Goal: Contribute content: Add original content to the website for others to see

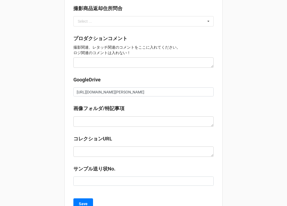
scroll to position [588, 0]
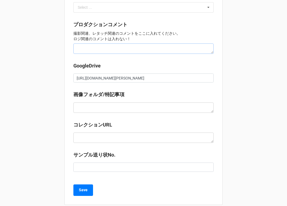
click at [93, 49] on textarea at bounding box center [143, 48] width 140 height 10
type textarea "x"
type textarea "S"
type textarea "x"
type textarea "SE"
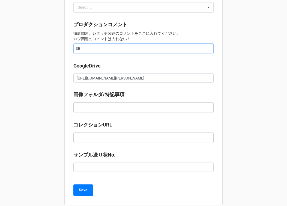
type textarea "x"
type textarea "SE:"
type textarea "x"
type textarea "SE:4"
type textarea "x"
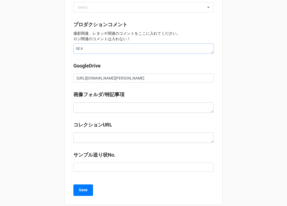
type textarea "SE:4s"
type textarea "x"
type textarea "SE:4種"
type textarea "x"
type textarea "SE:4種る"
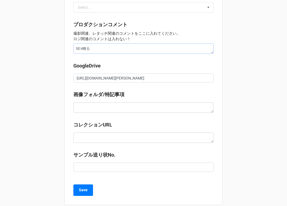
type textarea "x"
type textarea "SE:4種類"
type textarea "x"
type textarea "SE:4種類n"
type textarea "x"
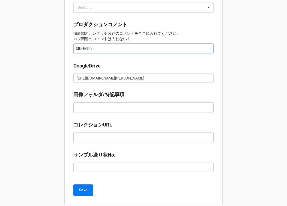
type textarea "SE:4種類の"
type textarea "x"
type textarea "SE:4種類のS"
type textarea "x"
type textarea "SE:4種類のSE"
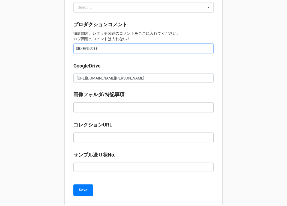
type textarea "x"
type textarea "SE:4種類のSEw"
type textarea "x"
type textarea "SE:4種類のSEを"
type textarea "x"
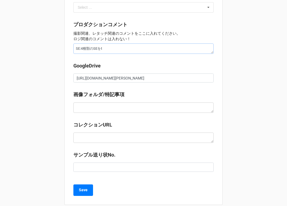
type textarea "SE:4種類のSEをて"
type textarea "x"
type textarea "SE:4種類のSEをてい"
type textarea "x"
type textarea "SE:4種類のSEをて"
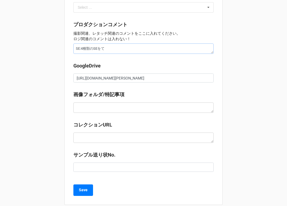
type textarea "x"
type textarea "SE:4種類のSEを"
type textarea "x"
type textarea "SE:4種類のSEをk"
type textarea "x"
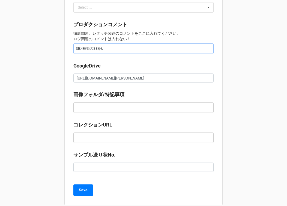
type textarea "SE:4種類のSEをか"
type textarea "x"
type textarea "SE:4種類のSEをかく"
type textarea "x"
type textarea "SE:4種類のSEをかくn"
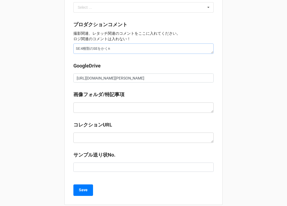
type textarea "x"
type textarea "SE:4種類のSEを格納"
type textarea "x"
type textarea "SE:4種類のSEを格納s"
type textarea "x"
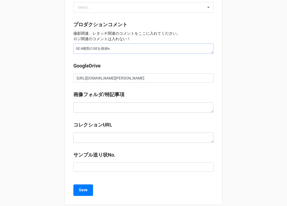
type textarea "SE:4種類のSEを格納sh"
type textarea "x"
type textarea "SE:4種類のSEを格納し"
type textarea "x"
type textarea "SE:4種類のSEを格納しt"
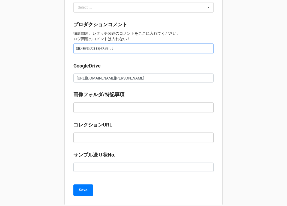
type textarea "x"
type textarea "SE:4種類のSEを格納してお"
type textarea "x"
type textarea "SE:4種類のSEを格納しておr"
type textarea "x"
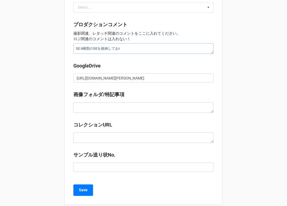
type textarea "SE:4種類のSEを格納しており"
type textarea "x"
type textarea "SE:4種類のSEを格納しておりま"
type textarea "x"
type textarea "SE:4種類のSEを格納しておりまs"
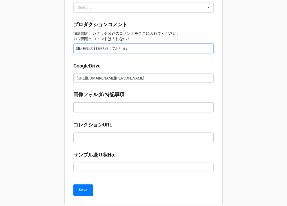
type textarea "x"
type textarea "SE:4種類のSEを格納しております"
type textarea "x"
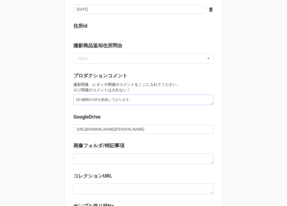
scroll to position [596, 0]
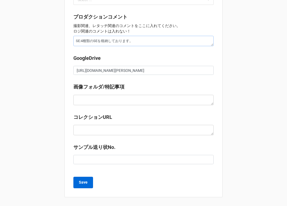
type textarea "SE:4種類のSEを格納しております。"
click at [81, 185] on b "Save" at bounding box center [83, 182] width 9 height 6
